Goal: Contribute content: Add original content to the website for others to see

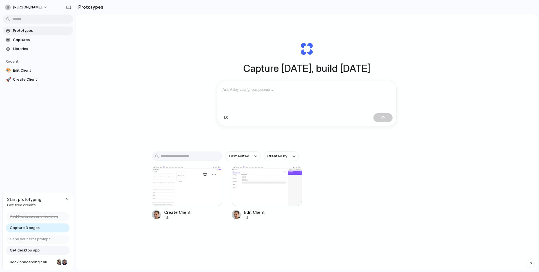
click at [184, 192] on div at bounding box center [187, 186] width 70 height 40
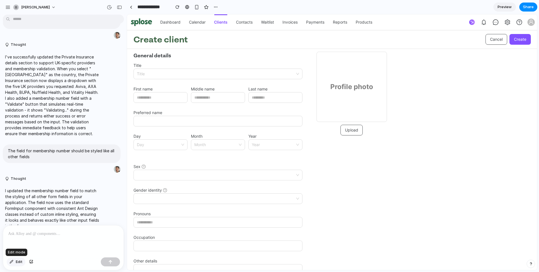
click at [12, 265] on button "Edit" at bounding box center [16, 262] width 19 height 9
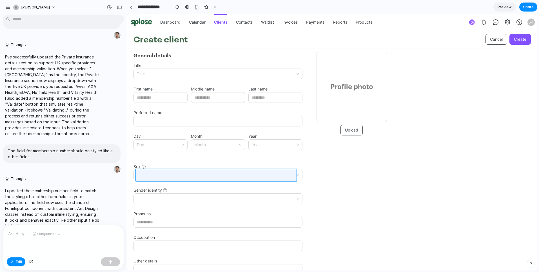
click at [147, 173] on div at bounding box center [332, 142] width 410 height 256
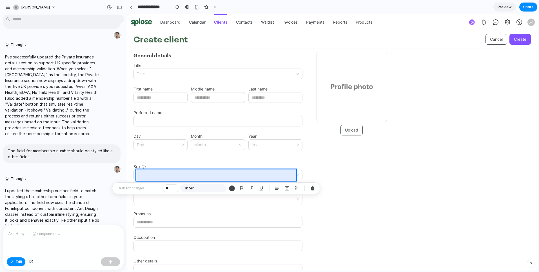
click at [55, 232] on p at bounding box center [63, 234] width 110 height 7
click at [13, 263] on div "button" at bounding box center [12, 262] width 4 height 3
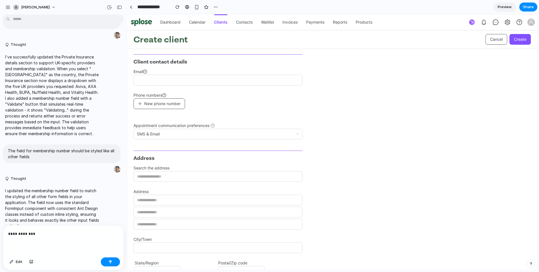
scroll to position [347, 0]
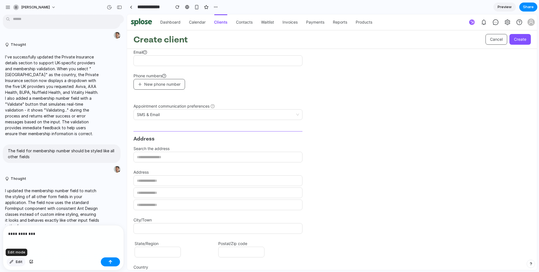
click at [20, 262] on span "Edit" at bounding box center [19, 263] width 7 height 6
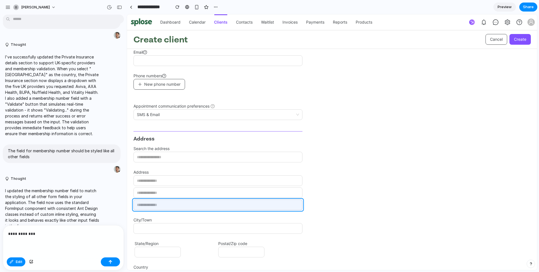
click at [175, 202] on div at bounding box center [332, 142] width 410 height 256
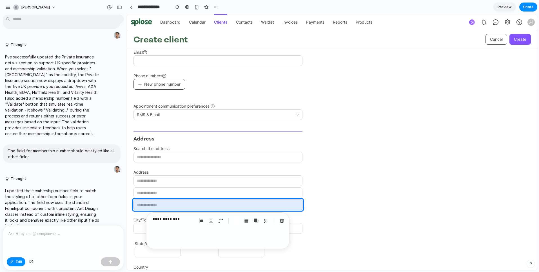
click at [47, 234] on p at bounding box center [62, 234] width 108 height 7
click at [111, 264] on div "button" at bounding box center [110, 262] width 4 height 4
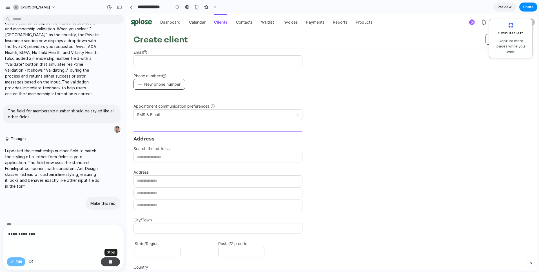
scroll to position [501, 0]
click at [109, 260] on div "button" at bounding box center [110, 262] width 4 height 4
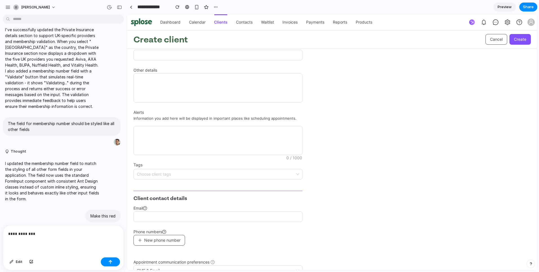
scroll to position [202, 0]
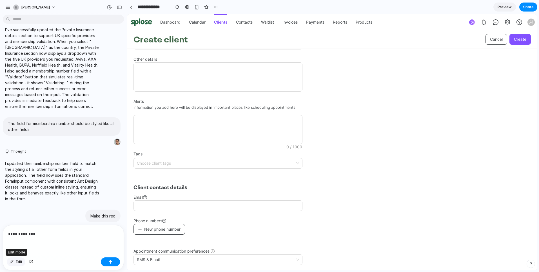
click at [12, 263] on div "button" at bounding box center [12, 262] width 4 height 3
click at [156, 224] on div at bounding box center [332, 142] width 410 height 256
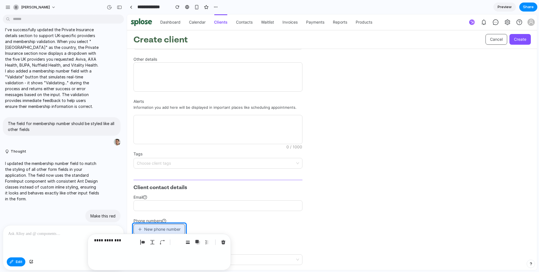
click at [19, 233] on p at bounding box center [62, 234] width 108 height 7
click at [124, 238] on p "**********" at bounding box center [115, 240] width 42 height 7
click at [203, 263] on button "button" at bounding box center [205, 263] width 19 height 9
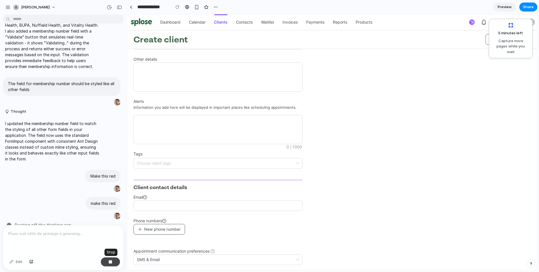
click at [113, 262] on button "button" at bounding box center [110, 262] width 19 height 9
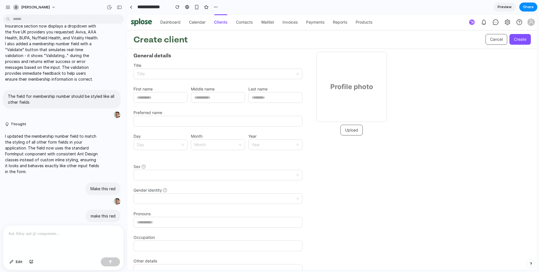
scroll to position [0, 0]
click at [12, 262] on div "button" at bounding box center [12, 262] width 4 height 3
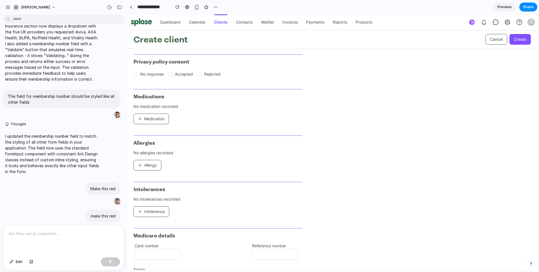
scroll to position [672, 0]
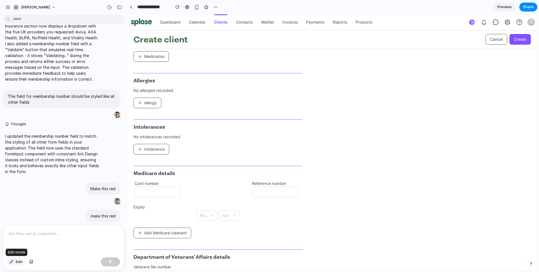
click at [15, 261] on button "Edit" at bounding box center [16, 262] width 19 height 9
click at [148, 191] on div at bounding box center [332, 142] width 410 height 256
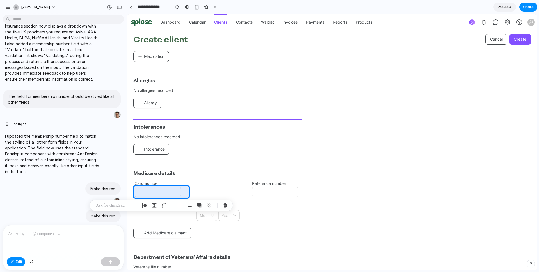
click at [62, 236] on div at bounding box center [63, 241] width 120 height 30
click at [16, 261] on span "Edit" at bounding box center [19, 263] width 7 height 6
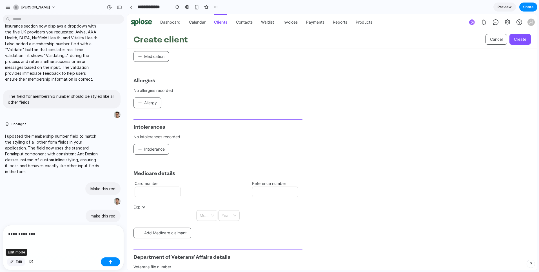
click at [13, 262] on div "button" at bounding box center [12, 262] width 4 height 3
click at [166, 192] on div at bounding box center [332, 142] width 410 height 256
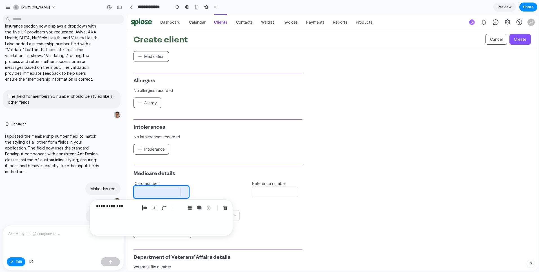
click at [37, 234] on p at bounding box center [62, 234] width 108 height 7
click at [108, 263] on button "button" at bounding box center [110, 262] width 19 height 9
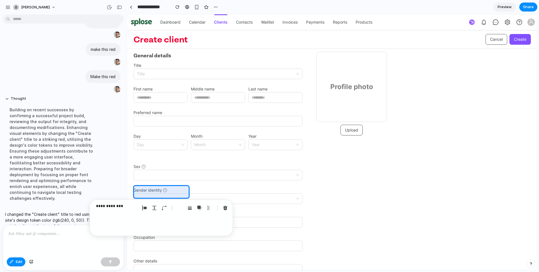
scroll to position [0, 0]
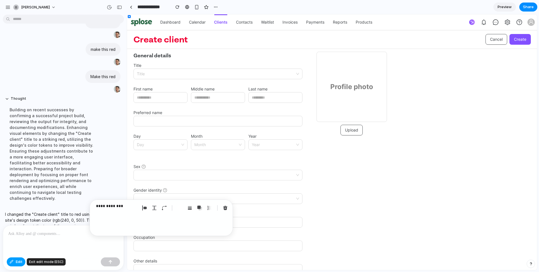
click at [14, 263] on button "Edit" at bounding box center [16, 262] width 19 height 9
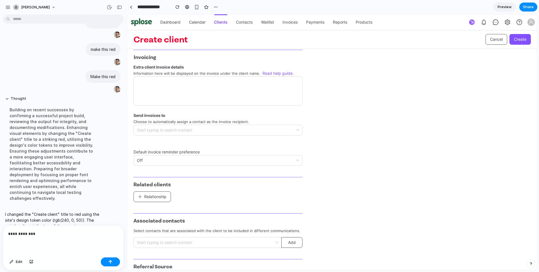
scroll to position [1253, 0]
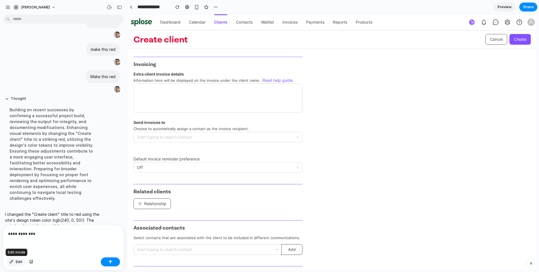
click at [21, 262] on span "Edit" at bounding box center [19, 263] width 7 height 6
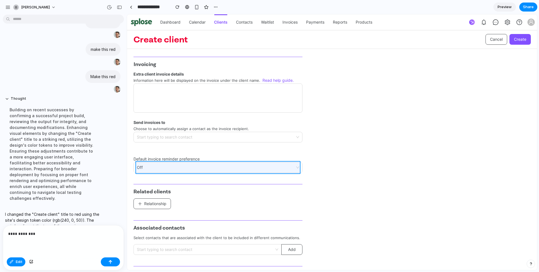
click at [176, 167] on div at bounding box center [332, 142] width 410 height 256
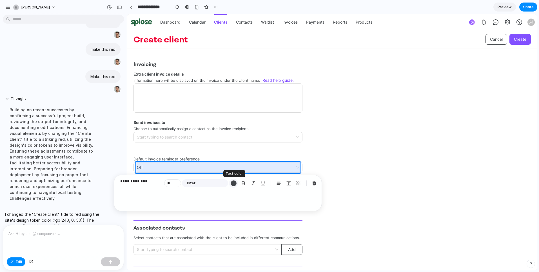
click at [236, 186] on button "button" at bounding box center [233, 183] width 9 height 9
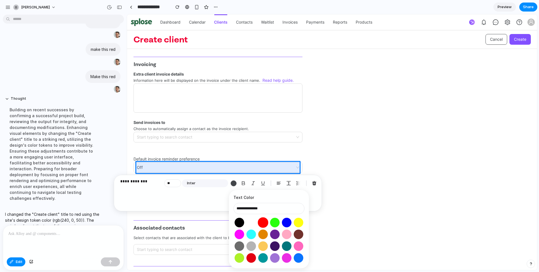
click at [263, 223] on button "Select color oklch(0.63 0.26 29)" at bounding box center [263, 223] width 10 height 10
type input "**********"
click at [315, 184] on div "button" at bounding box center [314, 183] width 5 height 5
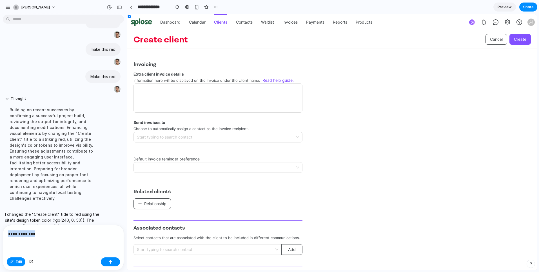
drag, startPoint x: 52, startPoint y: 232, endPoint x: 5, endPoint y: 230, distance: 47.3
click at [5, 230] on div "**********" at bounding box center [63, 241] width 120 height 30
click at [112, 260] on div "button" at bounding box center [110, 262] width 4 height 4
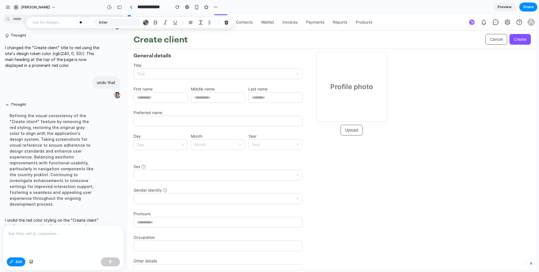
scroll to position [0, 0]
click at [527, 5] on span "Share" at bounding box center [528, 7] width 11 height 6
click at [282, 5] on div "Share ' Create Client ' Invite Oliver Berger Creator Anyone at Oliver-berger Fu…" at bounding box center [269, 136] width 539 height 272
click at [218, 8] on div "button" at bounding box center [215, 7] width 5 height 5
click at [255, 5] on div "Duplicate Delete" at bounding box center [269, 136] width 539 height 272
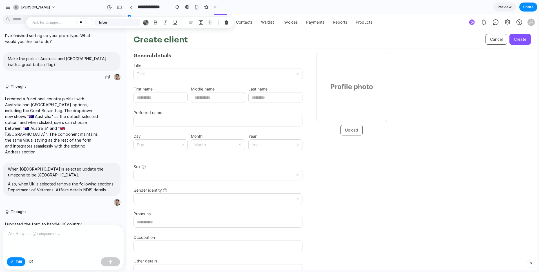
click at [28, 69] on div "Make the picklist Australia and UK (with a great britain flag)" at bounding box center [62, 61] width 118 height 19
drag, startPoint x: 36, startPoint y: 67, endPoint x: 10, endPoint y: 60, distance: 26.4
click at [10, 60] on p "Make the picklist Australia and UK (with a great britain flag)" at bounding box center [62, 62] width 108 height 12
click at [48, 63] on p "Make the picklist Australia and UK (with a great britain flag)" at bounding box center [62, 62] width 108 height 12
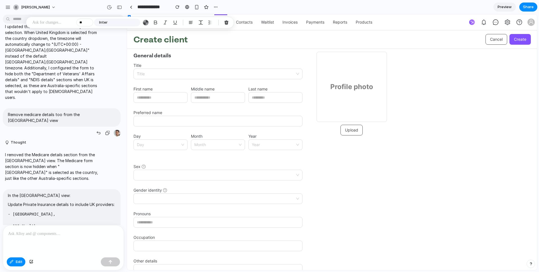
scroll to position [292, 0]
